Goal: Transaction & Acquisition: Purchase product/service

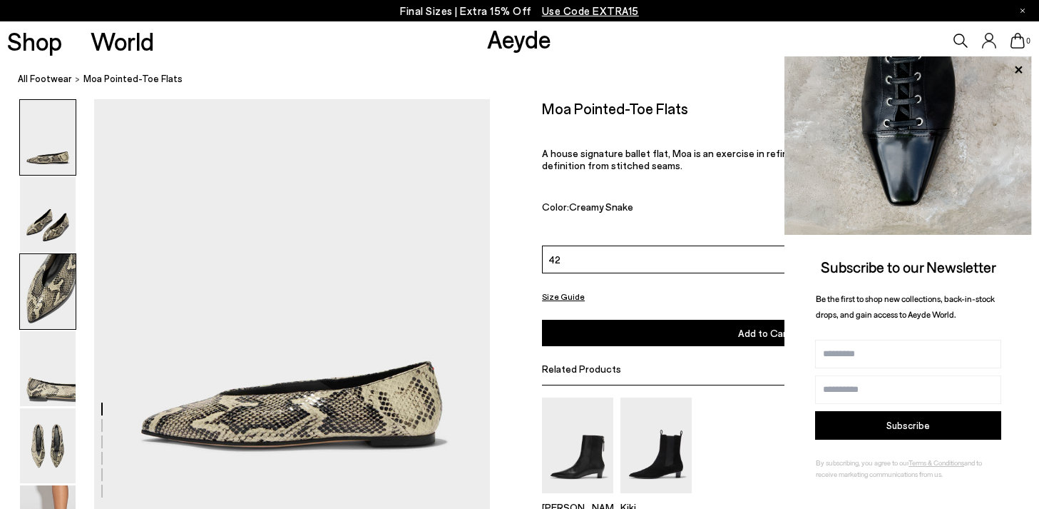
click at [60, 287] on img at bounding box center [48, 291] width 56 height 75
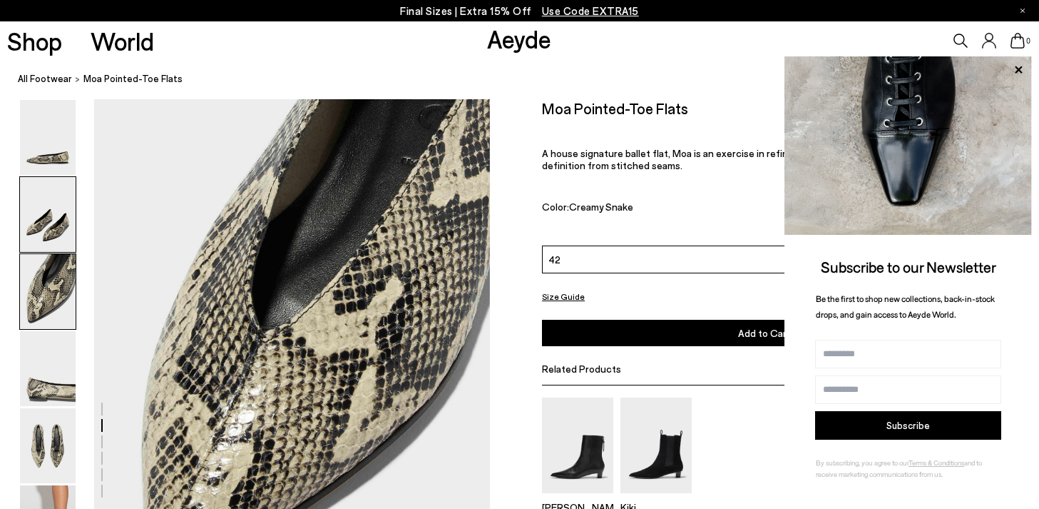
scroll to position [943, 0]
click at [49, 377] on img at bounding box center [48, 368] width 56 height 75
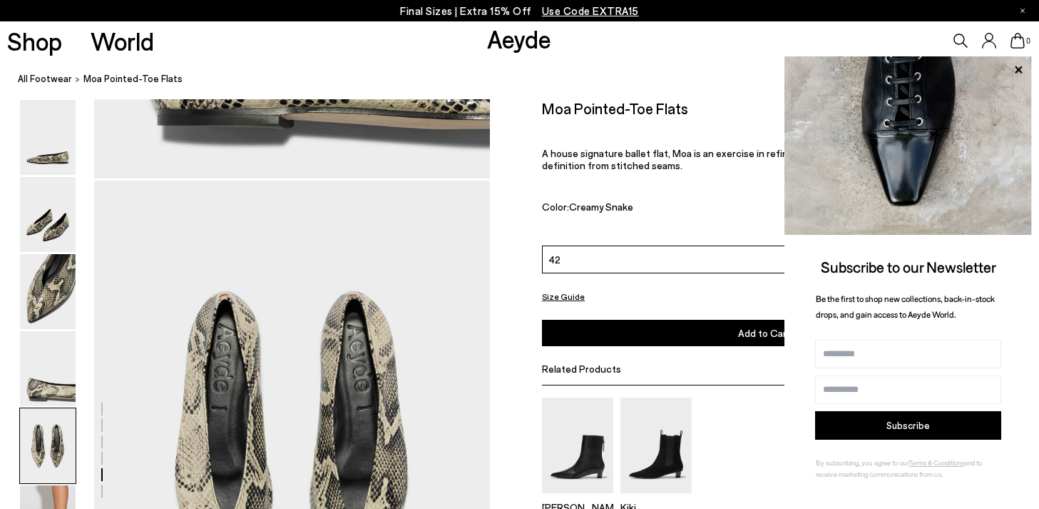
scroll to position [2178, 0]
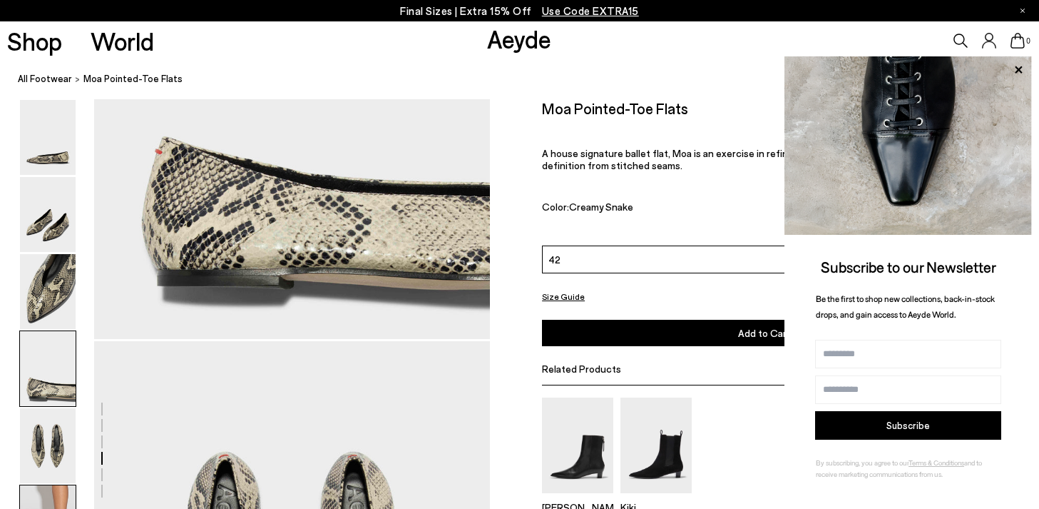
scroll to position [2091, 0]
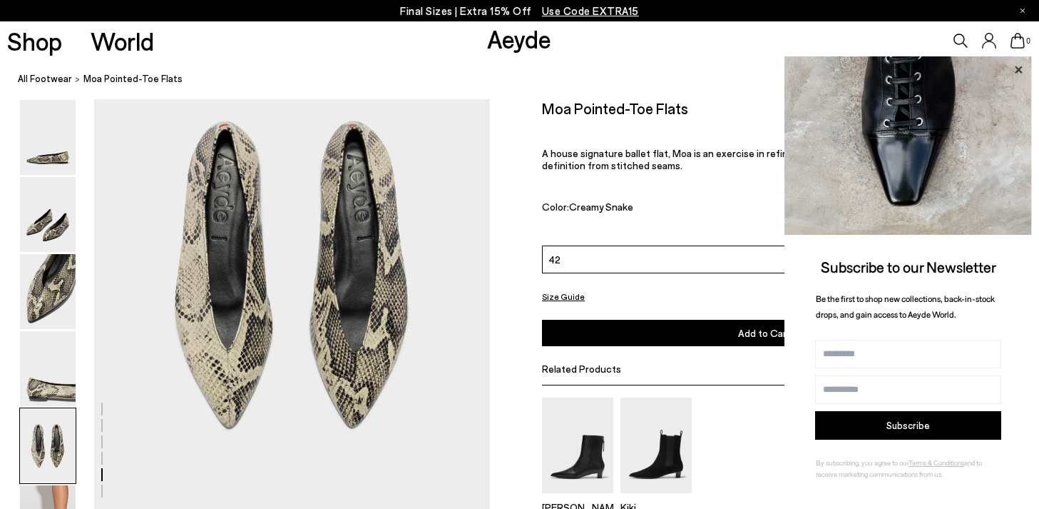
click at [1022, 71] on icon at bounding box center [1018, 70] width 19 height 19
click at [1016, 70] on icon at bounding box center [1018, 70] width 19 height 19
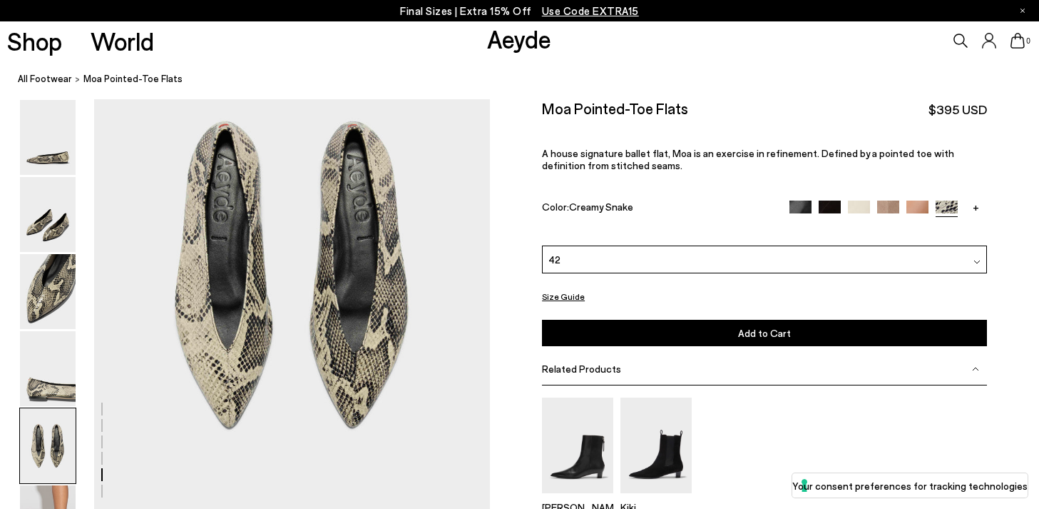
click at [805, 200] on img at bounding box center [801, 211] width 22 height 22
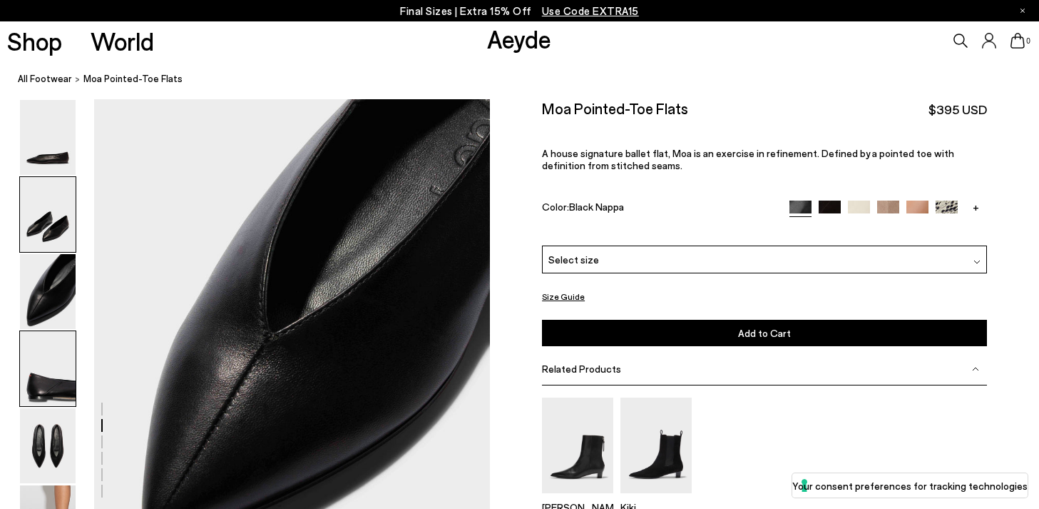
scroll to position [1179, 0]
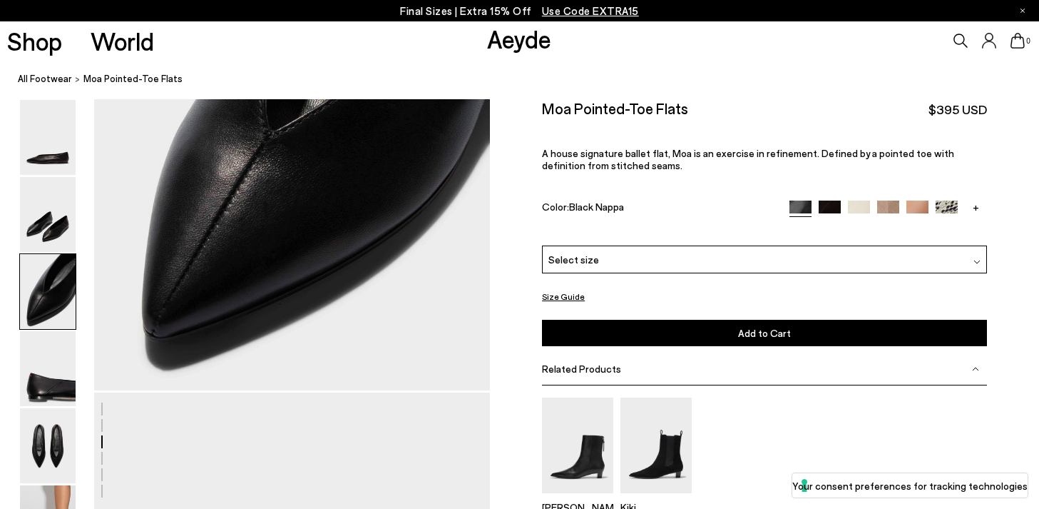
click at [923, 200] on img at bounding box center [918, 211] width 22 height 22
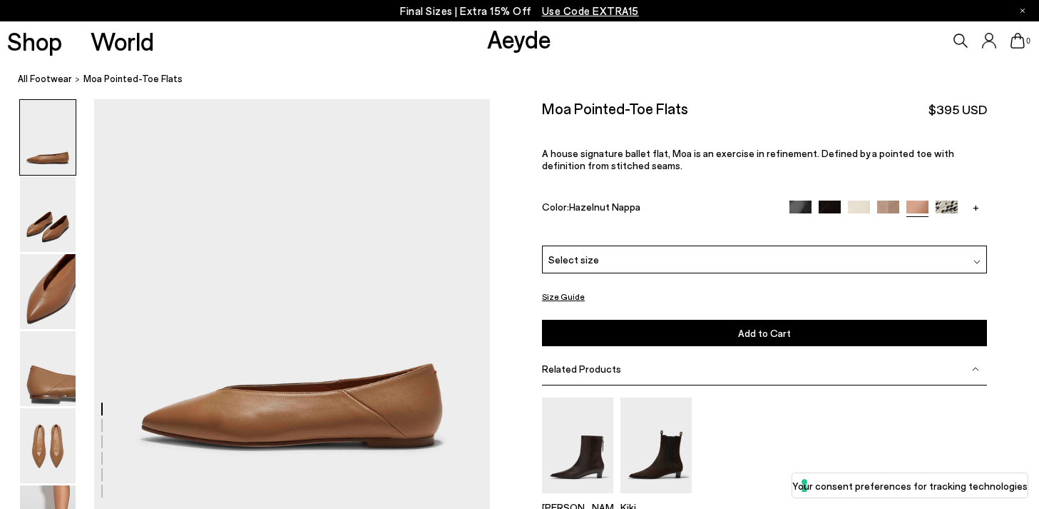
click at [886, 195] on div "Moa Pointed-Toe Flats $395 USD A house signature ballet flat, Moa is an exercis…" at bounding box center [764, 172] width 445 height 146
click at [885, 200] on img at bounding box center [888, 211] width 22 height 22
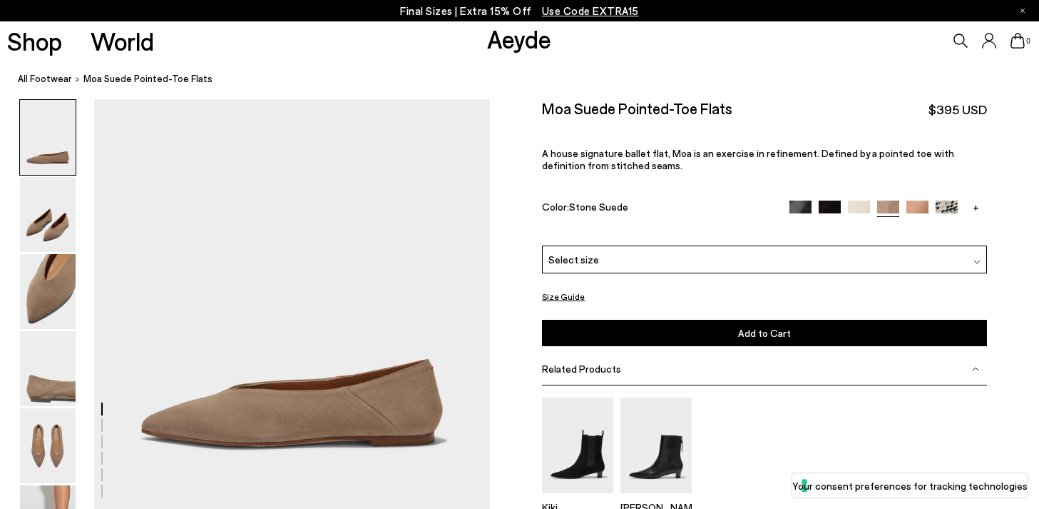
click at [848, 200] on img at bounding box center [859, 211] width 22 height 22
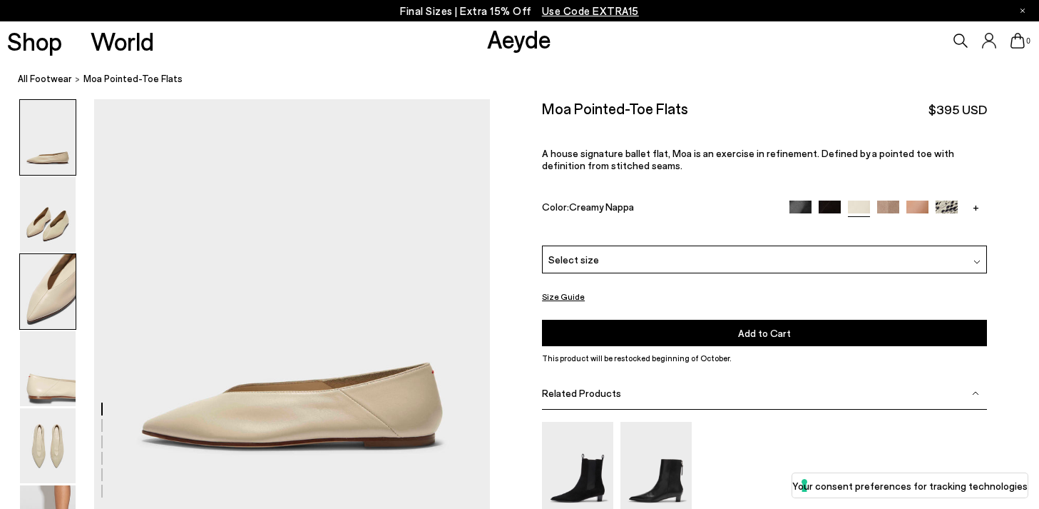
click at [45, 311] on img at bounding box center [48, 291] width 56 height 75
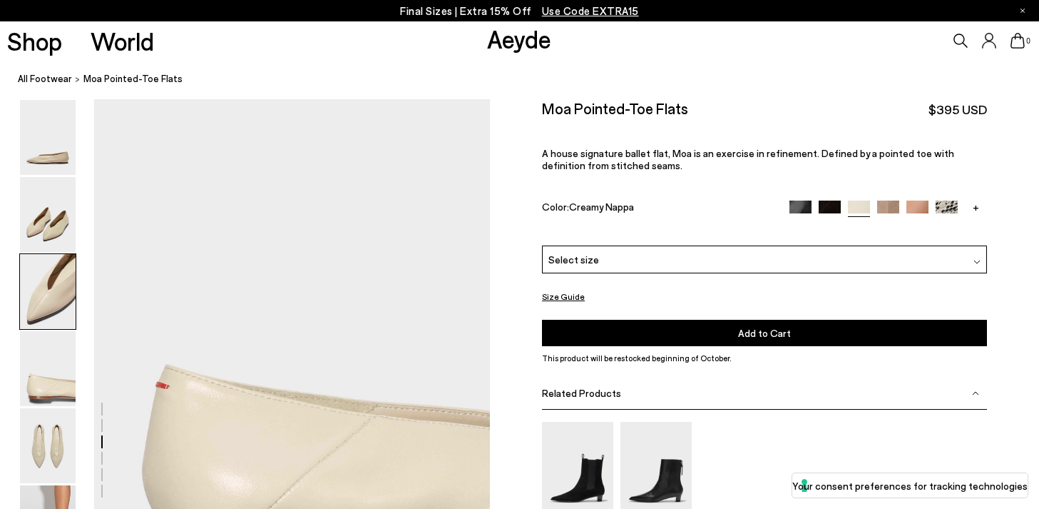
scroll to position [1765, 0]
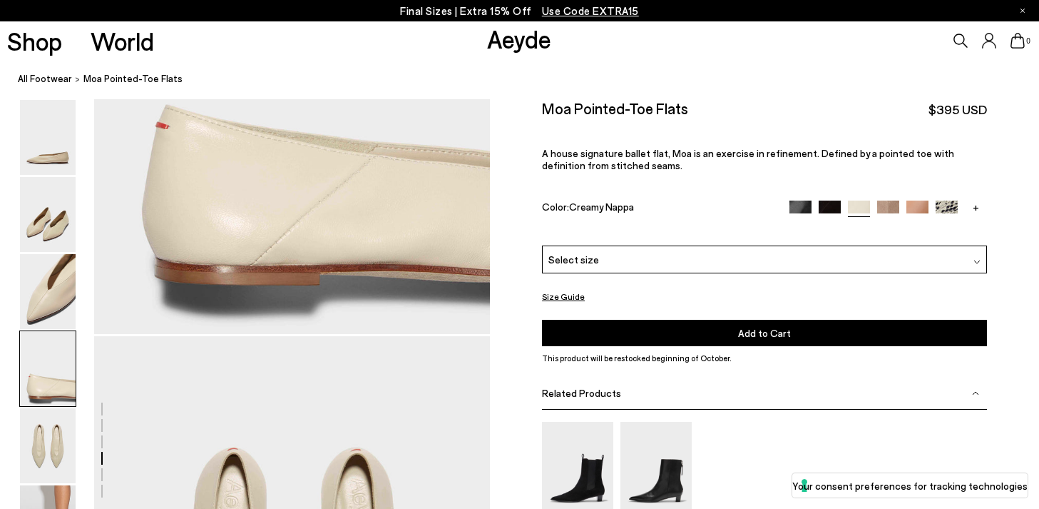
click at [974, 200] on link "+" at bounding box center [976, 206] width 22 height 13
click at [944, 200] on img at bounding box center [947, 211] width 22 height 22
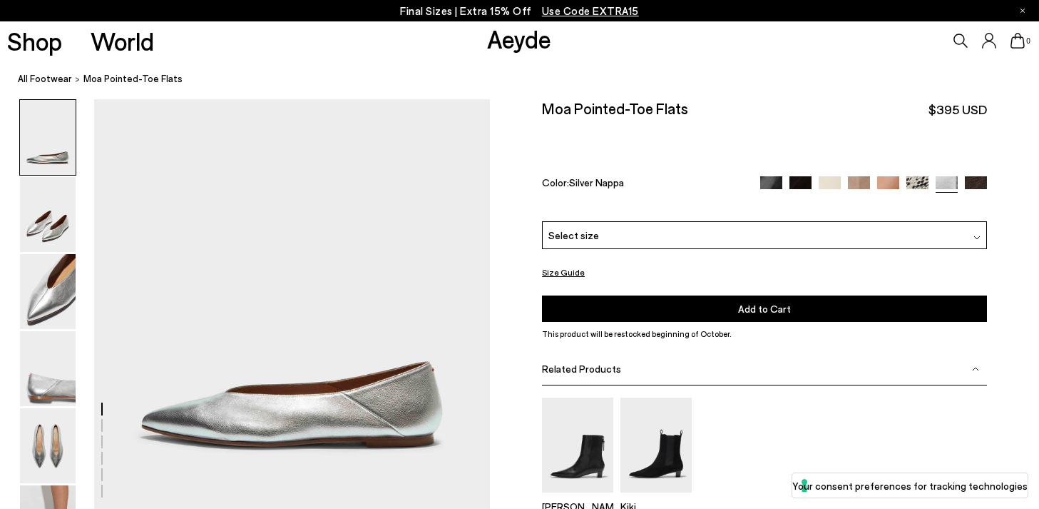
click at [978, 185] on div "Moa Pointed-Toe Flats $395 USD Color: Silver Nappa +" at bounding box center [764, 160] width 445 height 122
click at [978, 176] on img at bounding box center [976, 187] width 22 height 22
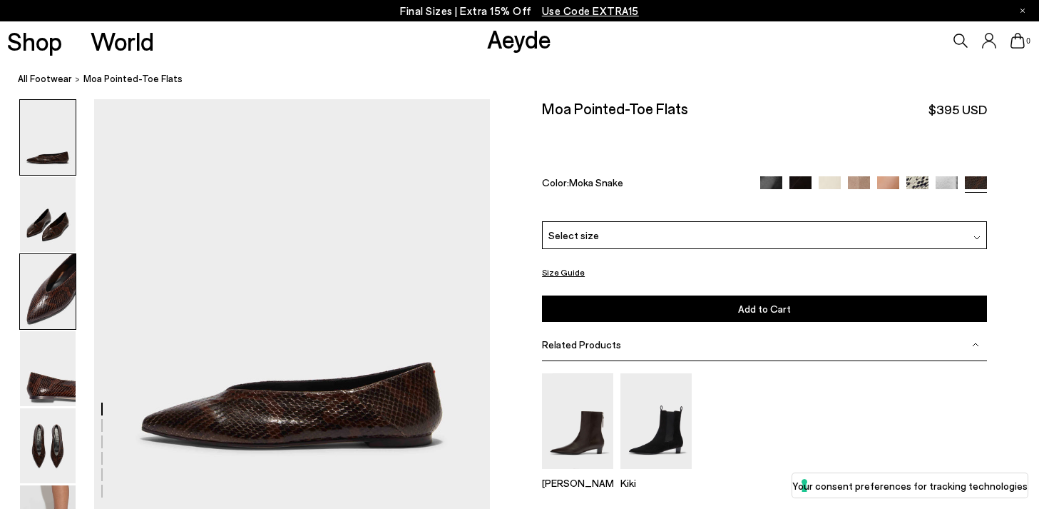
click at [68, 287] on img at bounding box center [48, 291] width 56 height 75
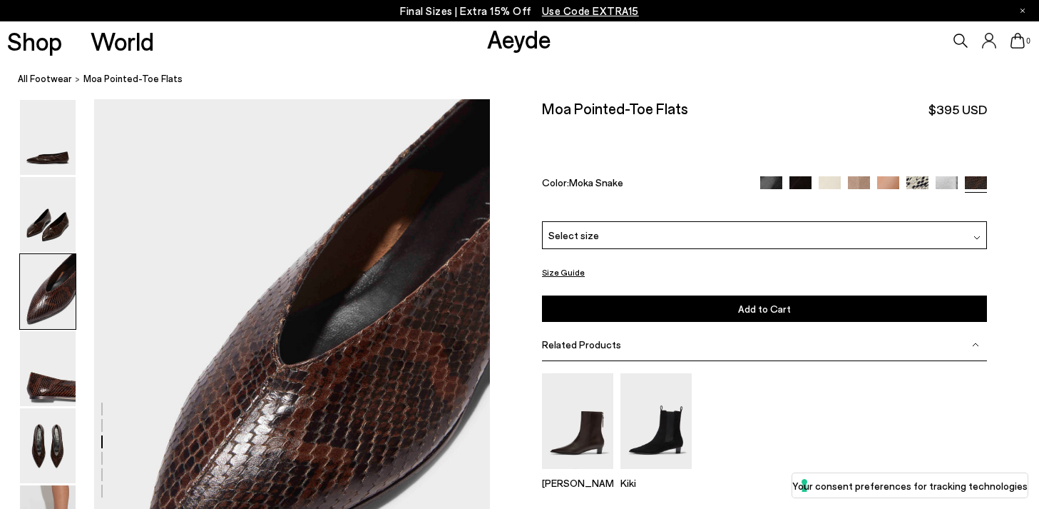
scroll to position [943, 0]
click at [599, 221] on div "Select size" at bounding box center [764, 235] width 445 height 28
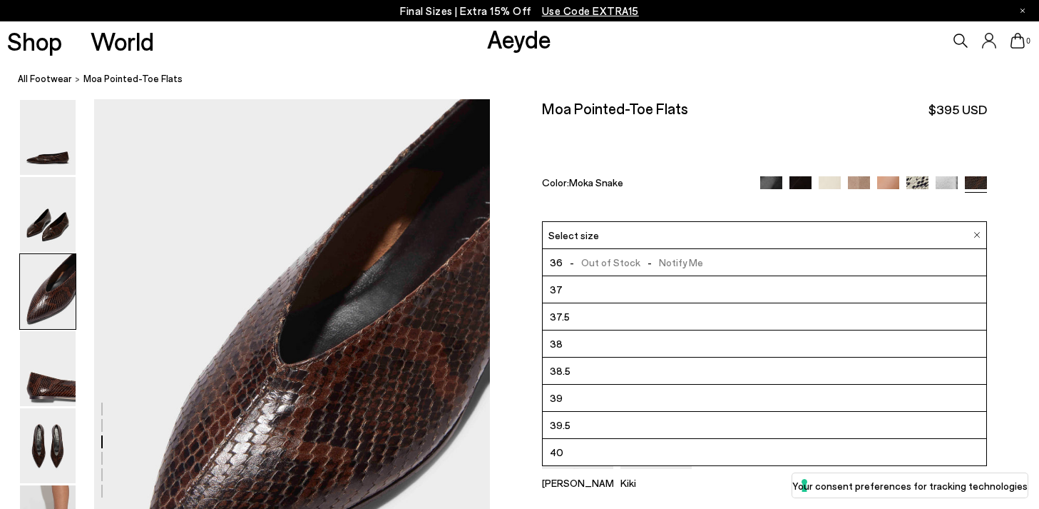
click at [595, 253] on span "- Out of Stock - Notify Me" at bounding box center [633, 262] width 141 height 18
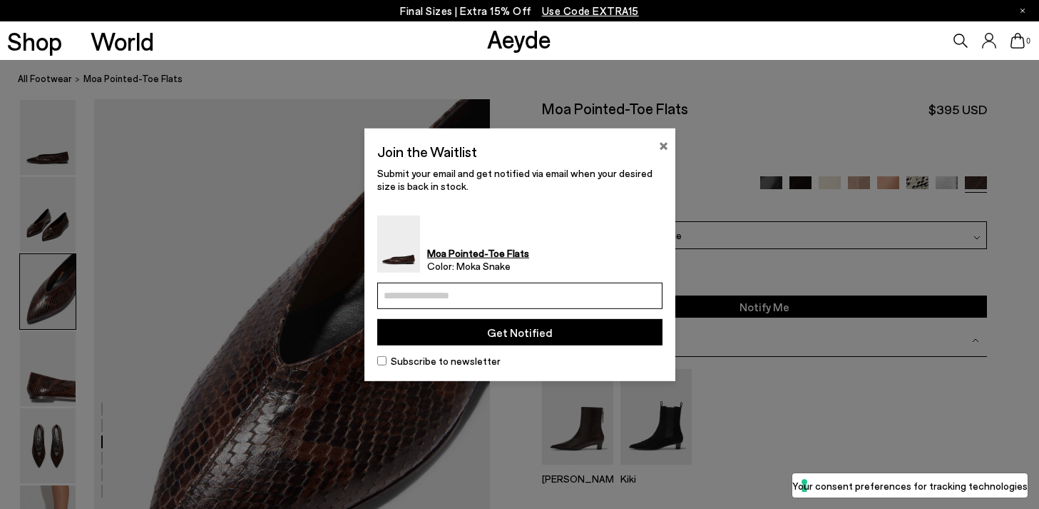
click at [660, 135] on button "×" at bounding box center [663, 143] width 9 height 17
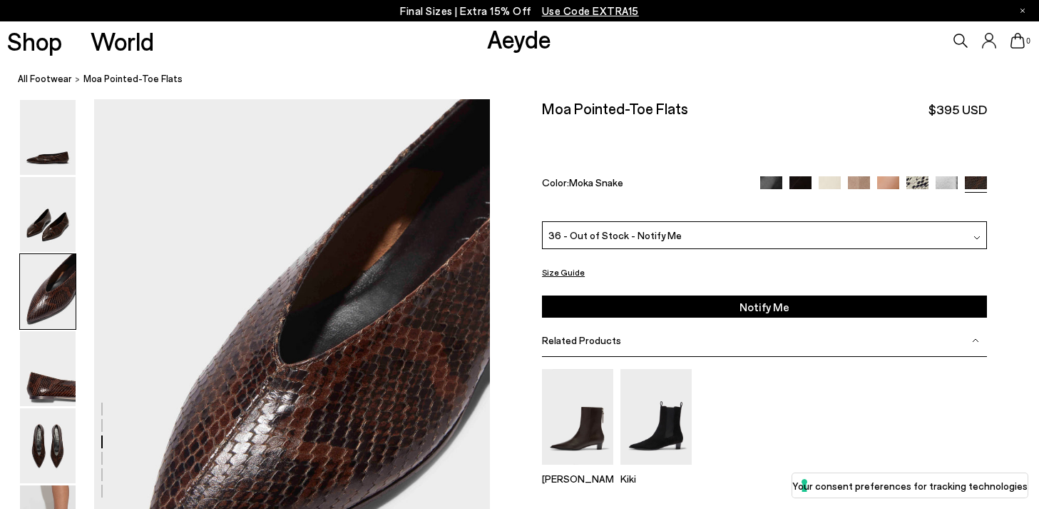
click at [924, 175] on img at bounding box center [918, 186] width 22 height 22
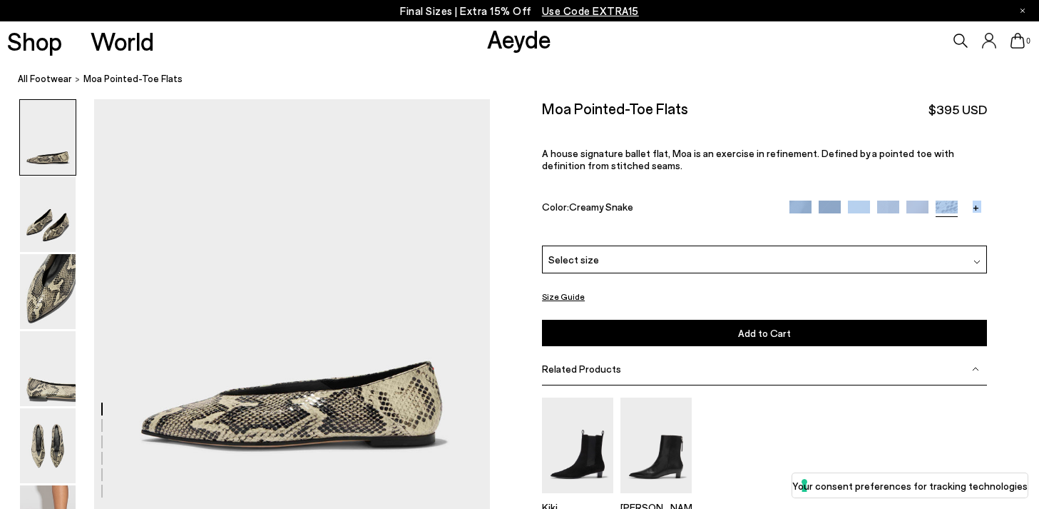
drag, startPoint x: 775, startPoint y: 210, endPoint x: 770, endPoint y: 216, distance: 8.1
click at [773, 211] on div "Moa Pointed-Toe Flats $395 USD A house signature ballet flat, Moa is an exercis…" at bounding box center [764, 226] width 445 height 254
click at [770, 245] on div "Select size" at bounding box center [764, 259] width 445 height 28
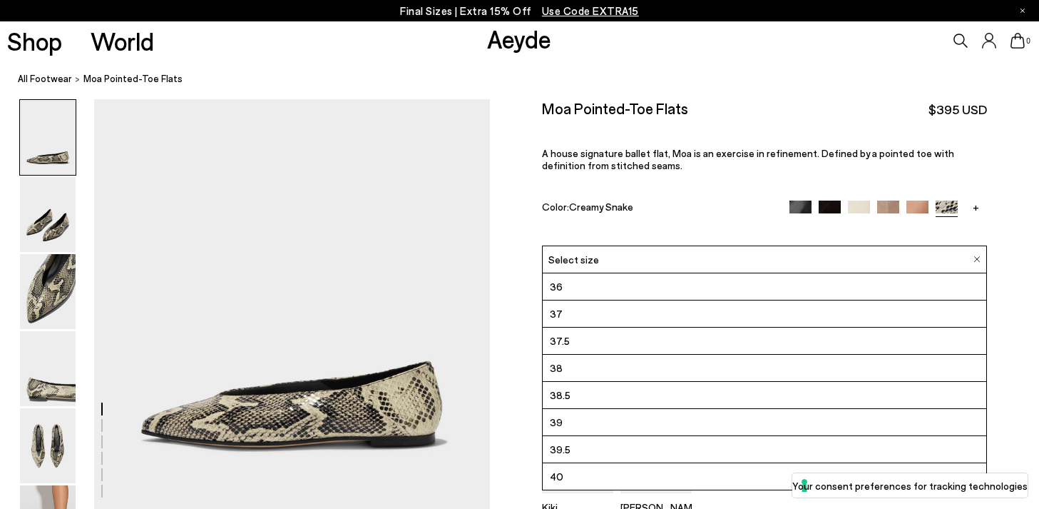
click at [770, 245] on div "Select size" at bounding box center [764, 259] width 445 height 28
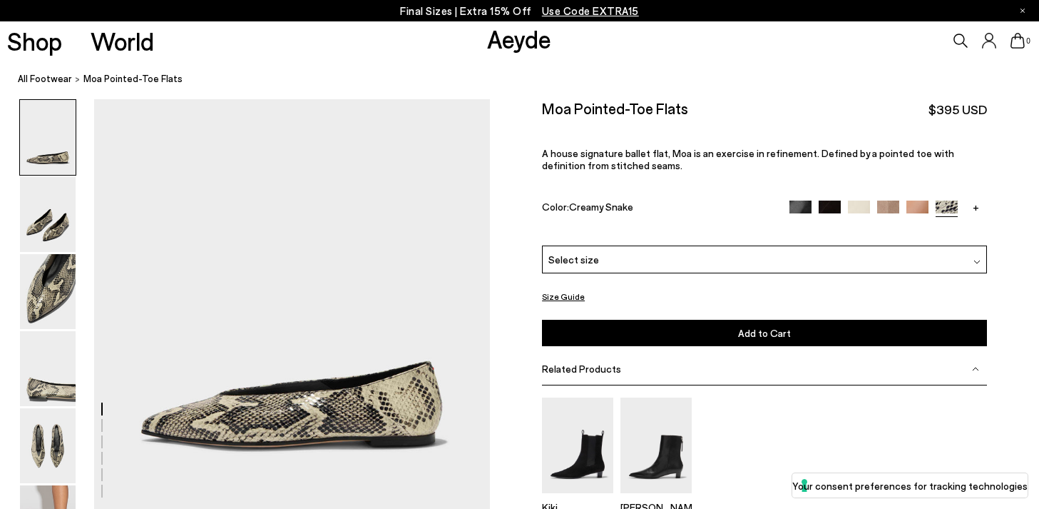
click at [61, 272] on img at bounding box center [48, 291] width 56 height 75
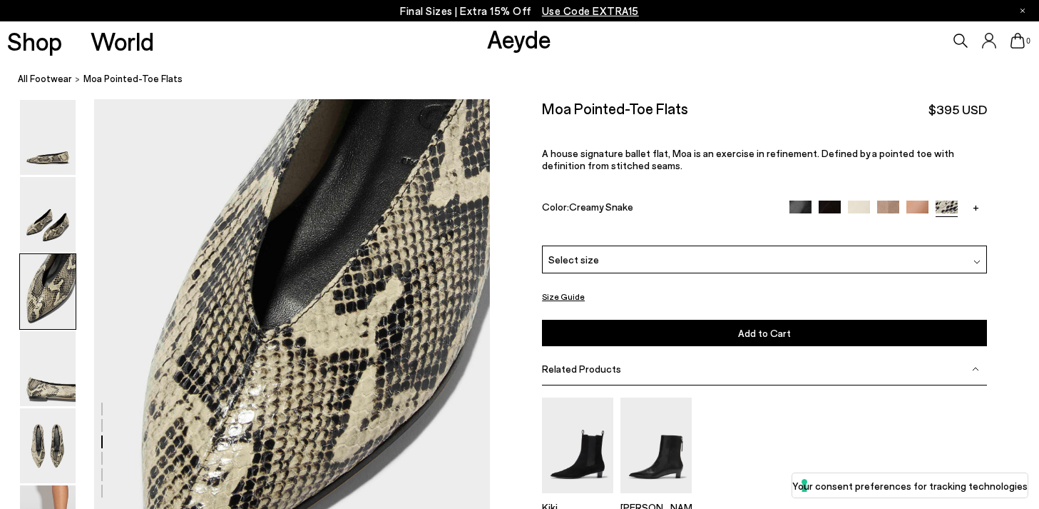
scroll to position [943, 0]
